Goal: Find specific page/section: Find specific page/section

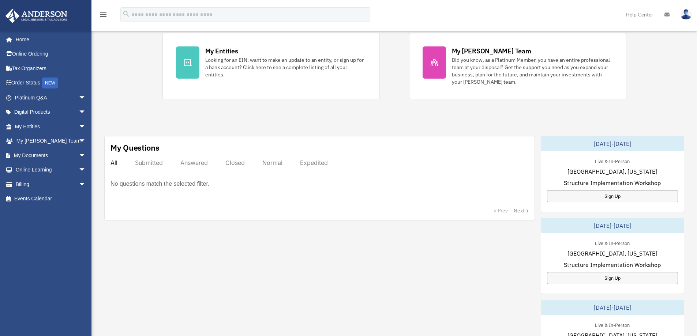
scroll to position [146, 0]
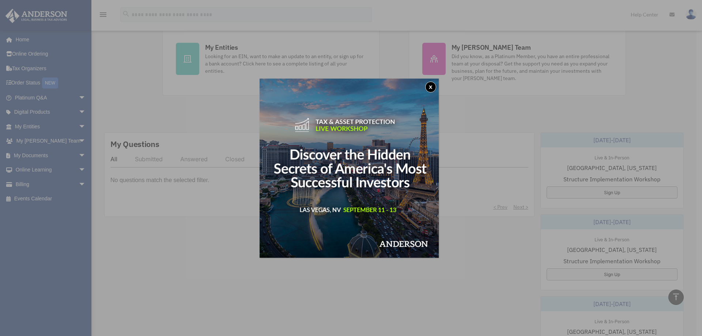
click at [433, 86] on button "x" at bounding box center [430, 87] width 11 height 11
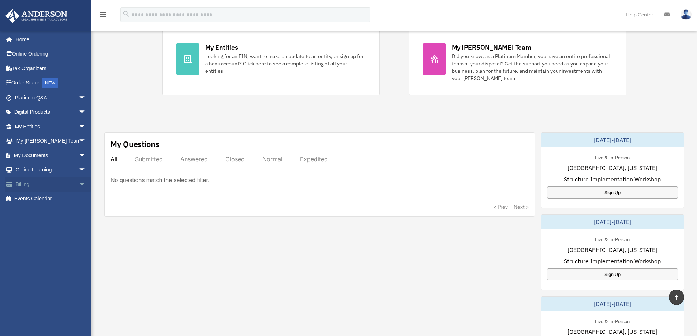
click at [69, 183] on link "Billing arrow_drop_down" at bounding box center [51, 184] width 92 height 15
click at [79, 185] on span "arrow_drop_down" at bounding box center [86, 184] width 15 height 15
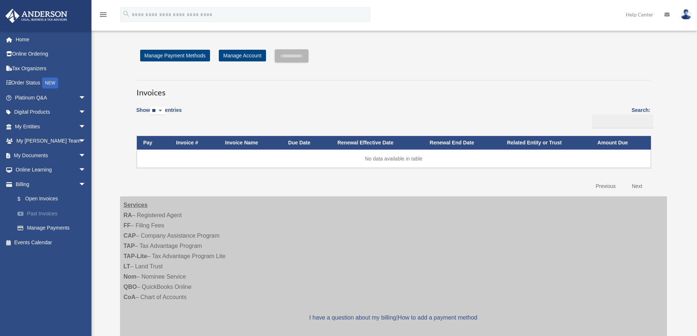
click at [44, 214] on link "Past Invoices" at bounding box center [53, 213] width 87 height 15
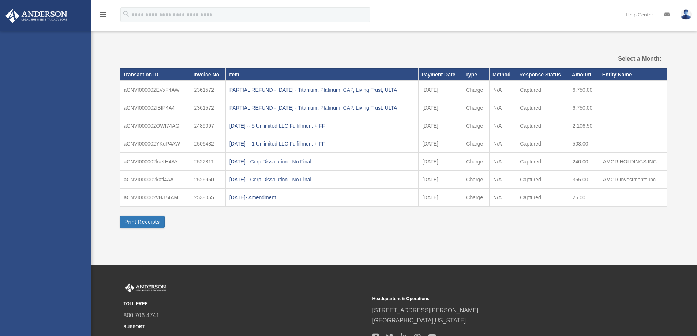
select select
